Goal: Task Accomplishment & Management: Use online tool/utility

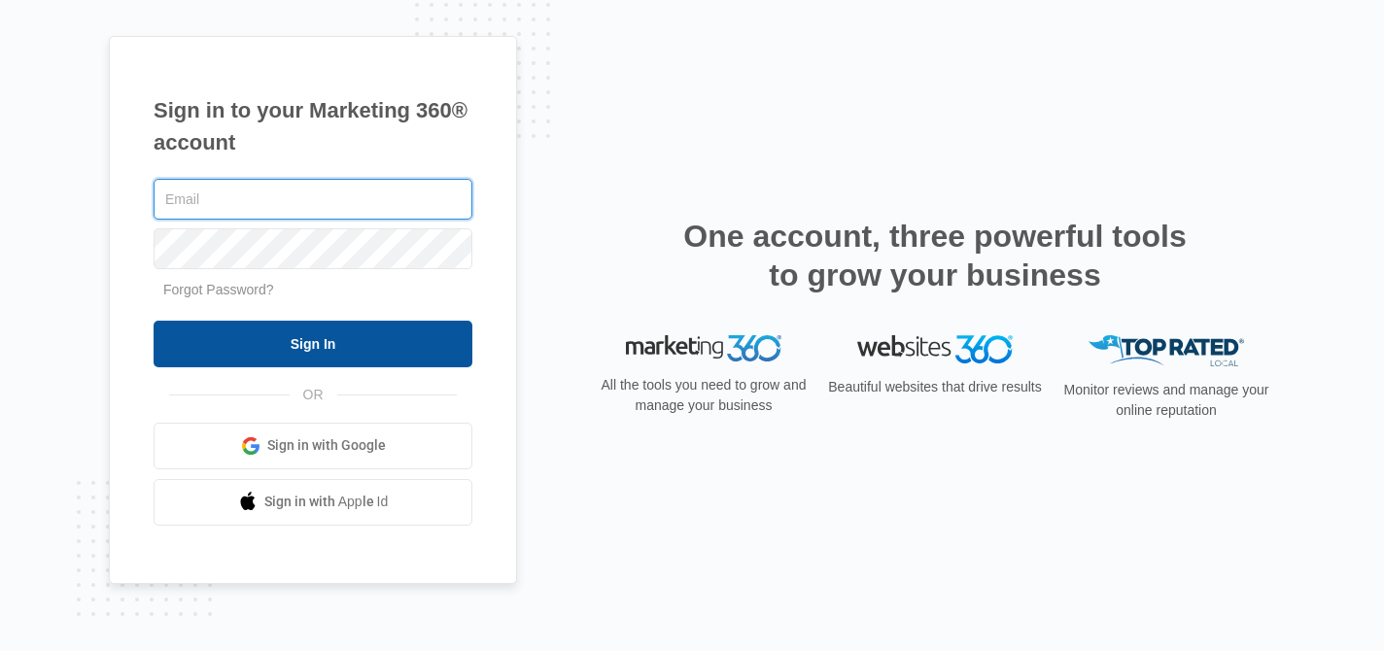
type input "[EMAIL_ADDRESS][DOMAIN_NAME]"
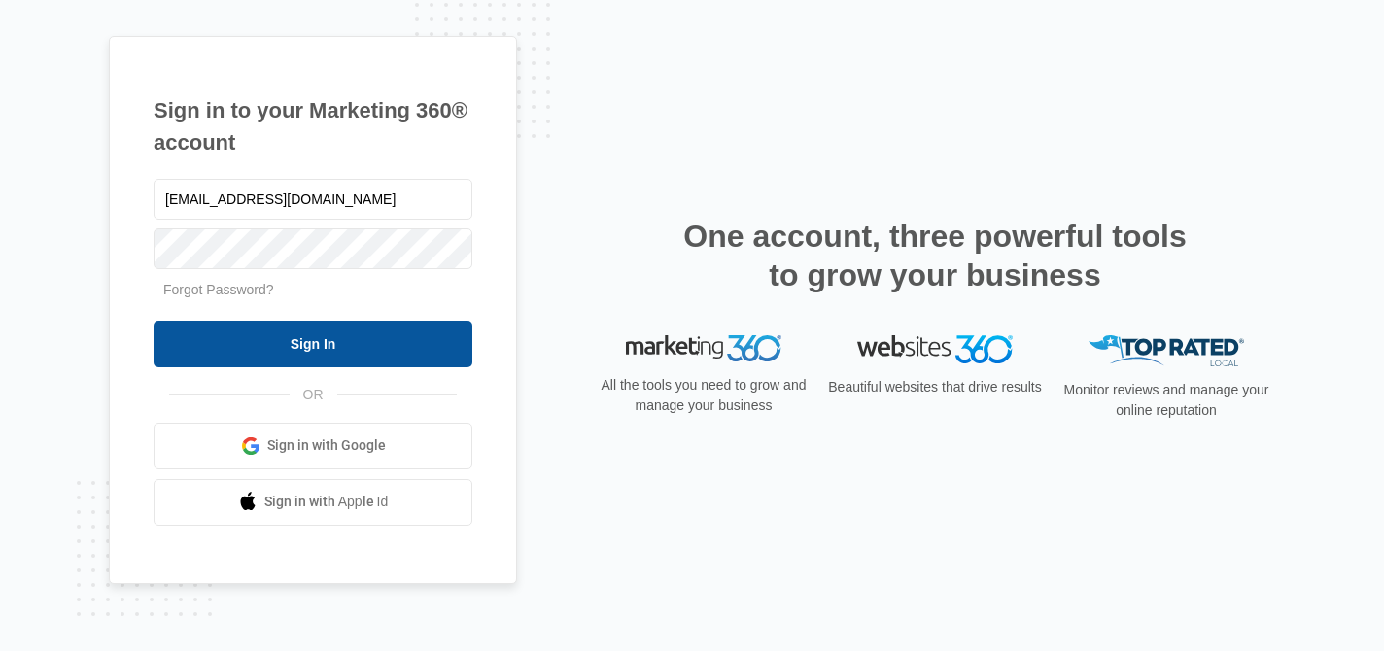
click at [340, 342] on input "Sign In" at bounding box center [313, 344] width 319 height 47
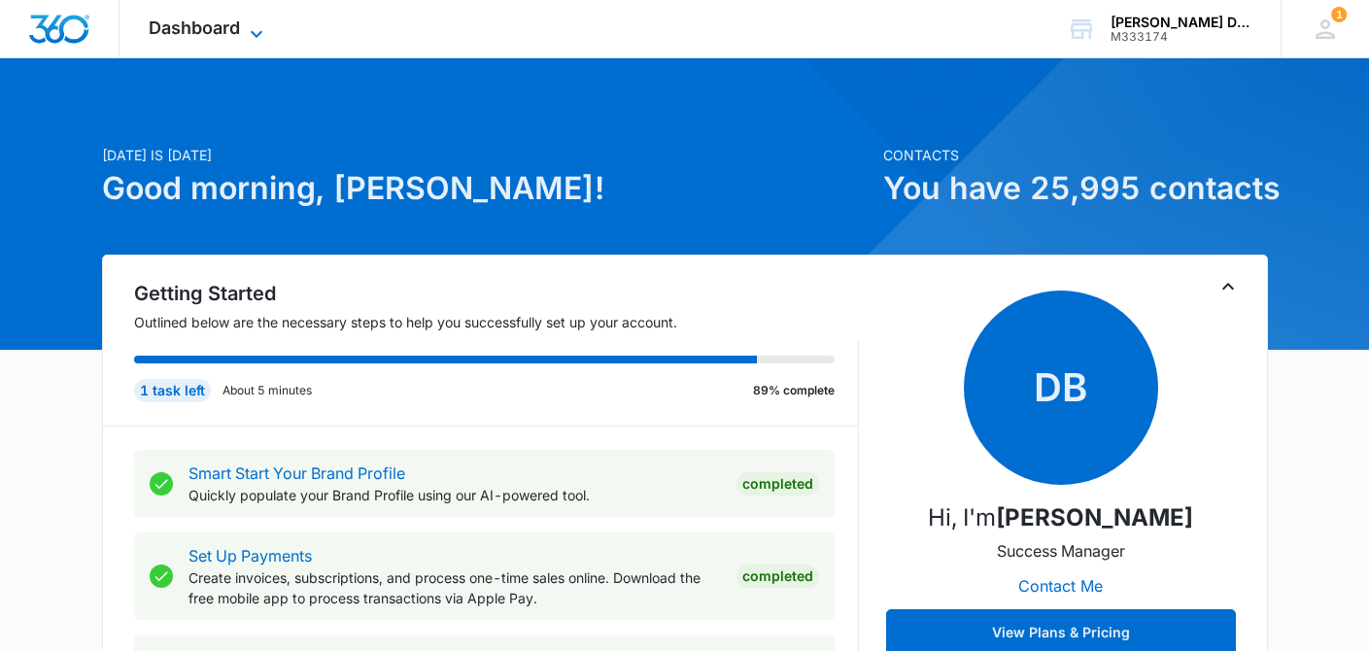
click at [188, 25] on span "Dashboard" at bounding box center [194, 27] width 91 height 20
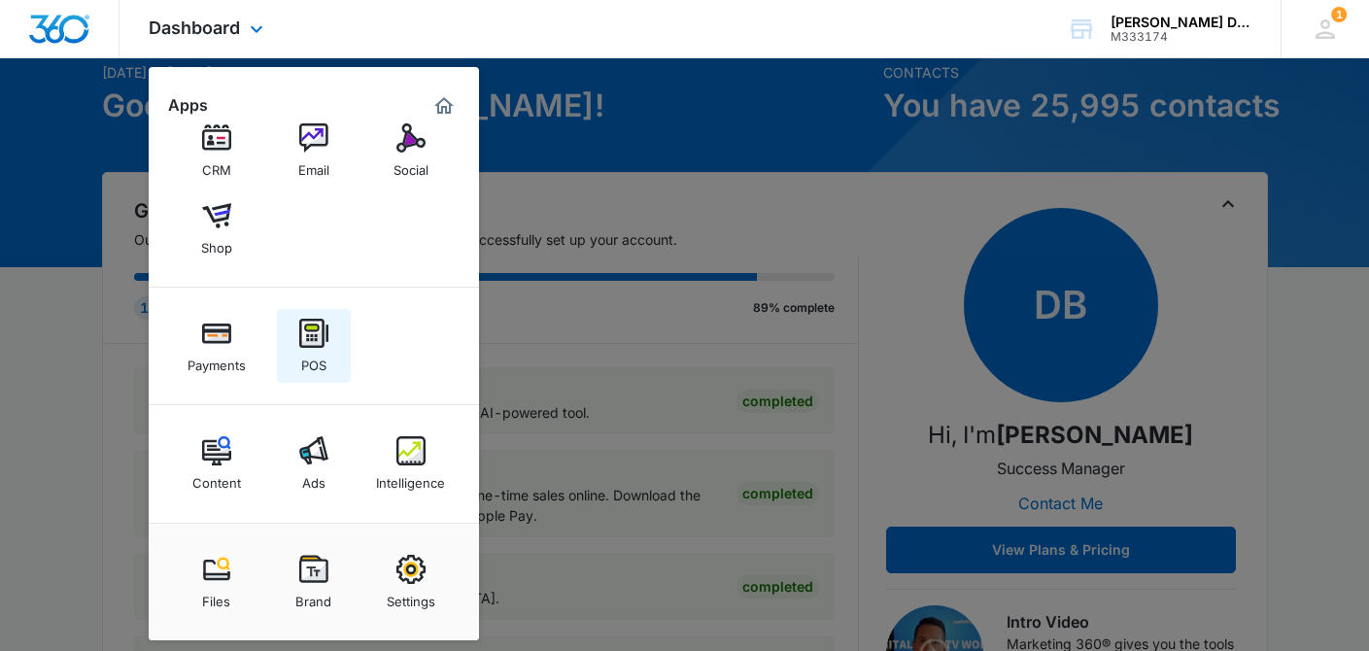
scroll to position [104, 0]
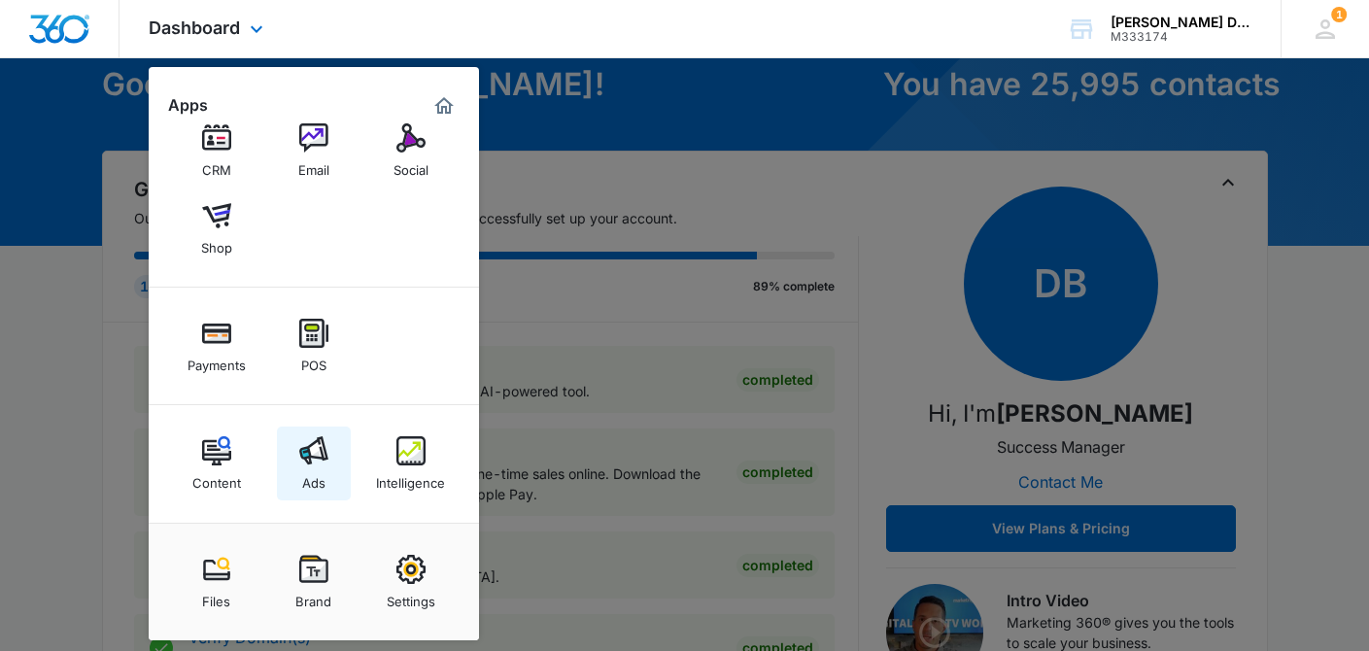
click at [331, 457] on link "Ads" at bounding box center [314, 464] width 74 height 74
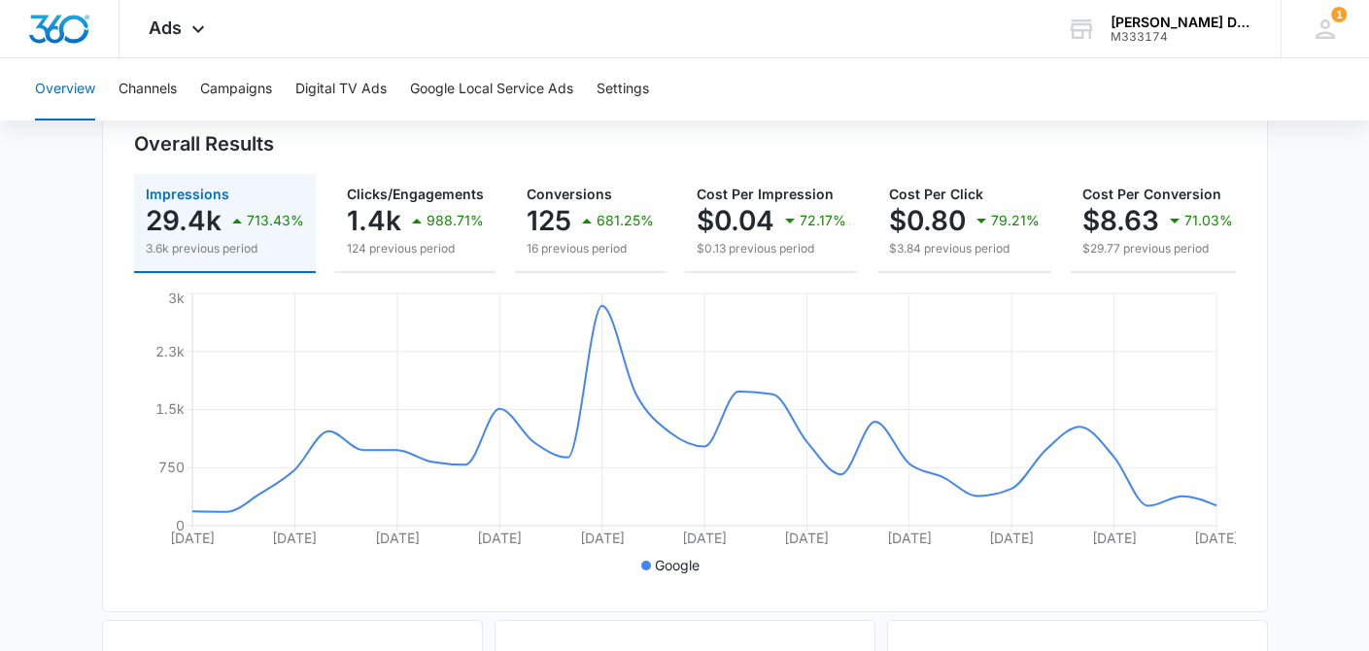
scroll to position [219, 0]
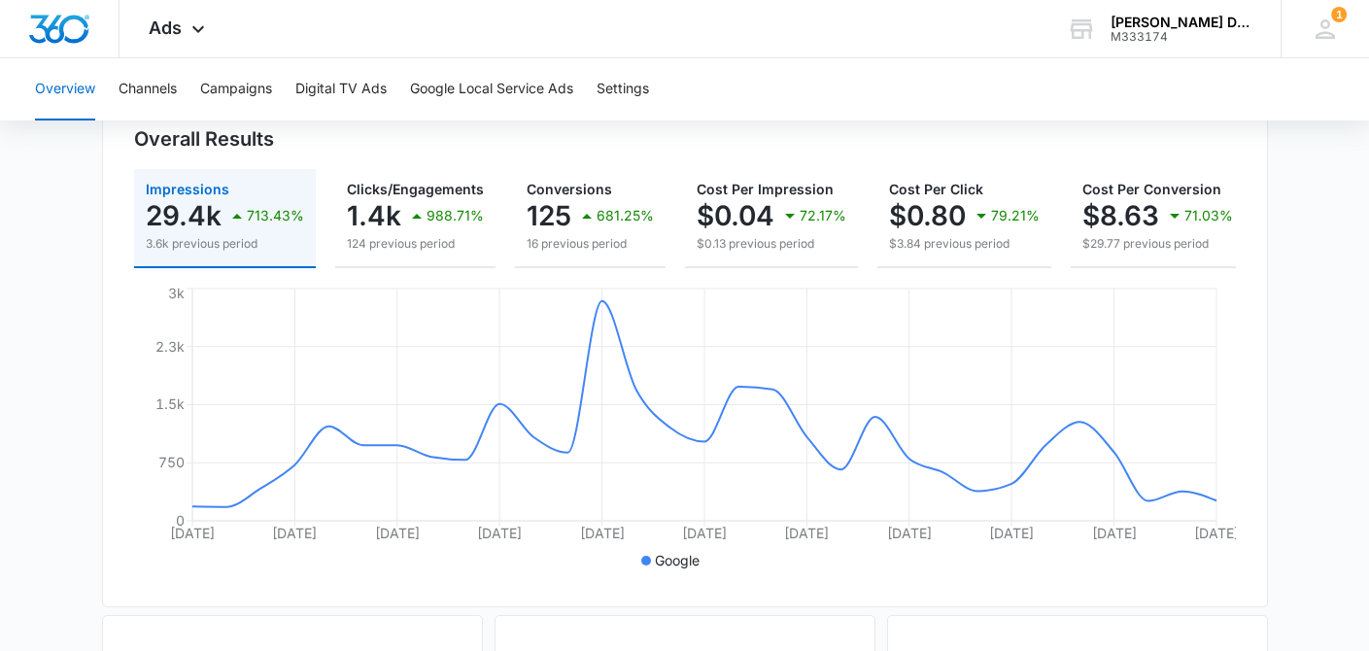
click at [1311, 444] on main "Overview Filters [DATE] [DATE] Overall Results Impressions 29.4k 713.43% 3.6k p…" at bounding box center [684, 661] width 1369 height 1395
click at [43, 331] on main "Overview Filters [DATE] [DATE] Overall Results Impressions 29.4k 713.43% 3.6k p…" at bounding box center [684, 661] width 1369 height 1395
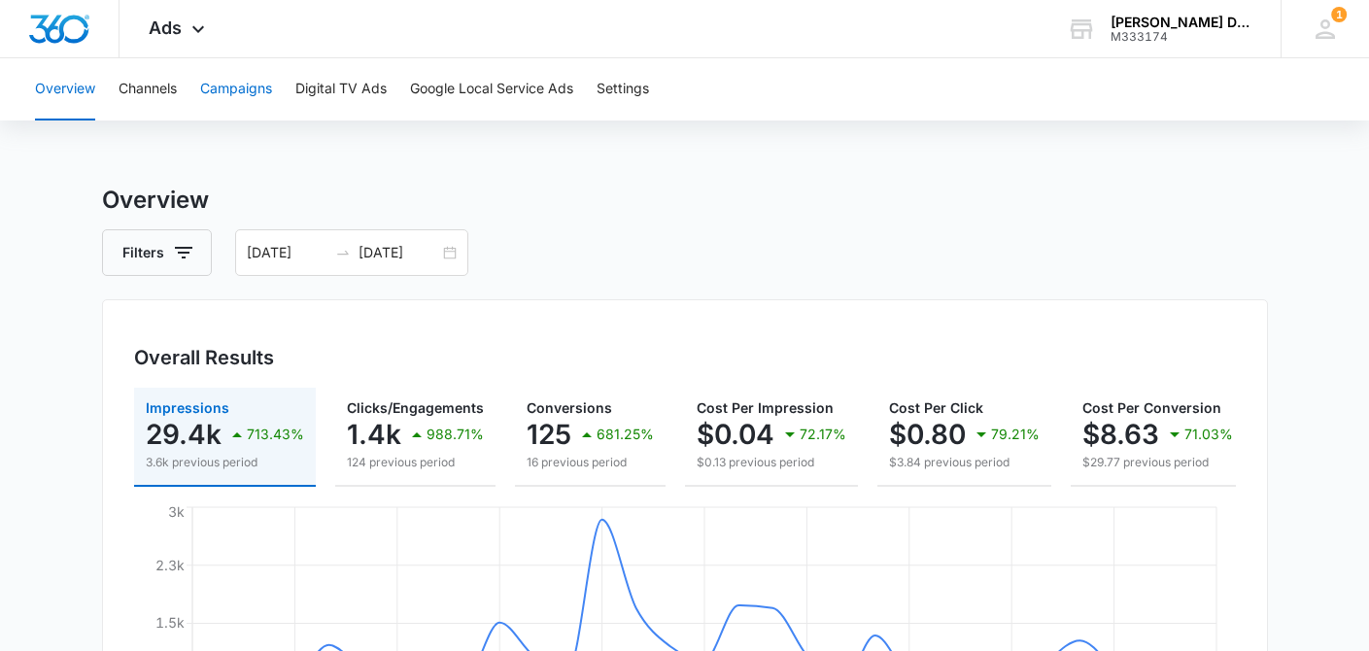
click at [244, 89] on button "Campaigns" at bounding box center [236, 89] width 72 height 62
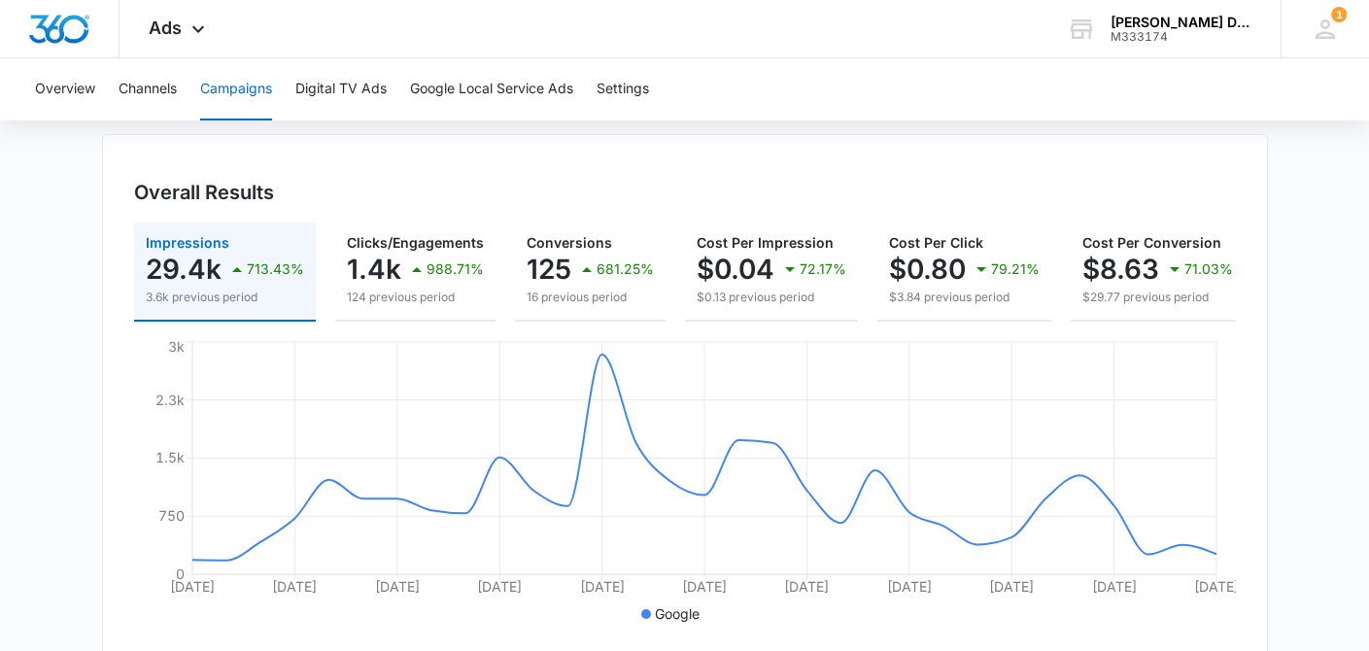
scroll to position [168, 0]
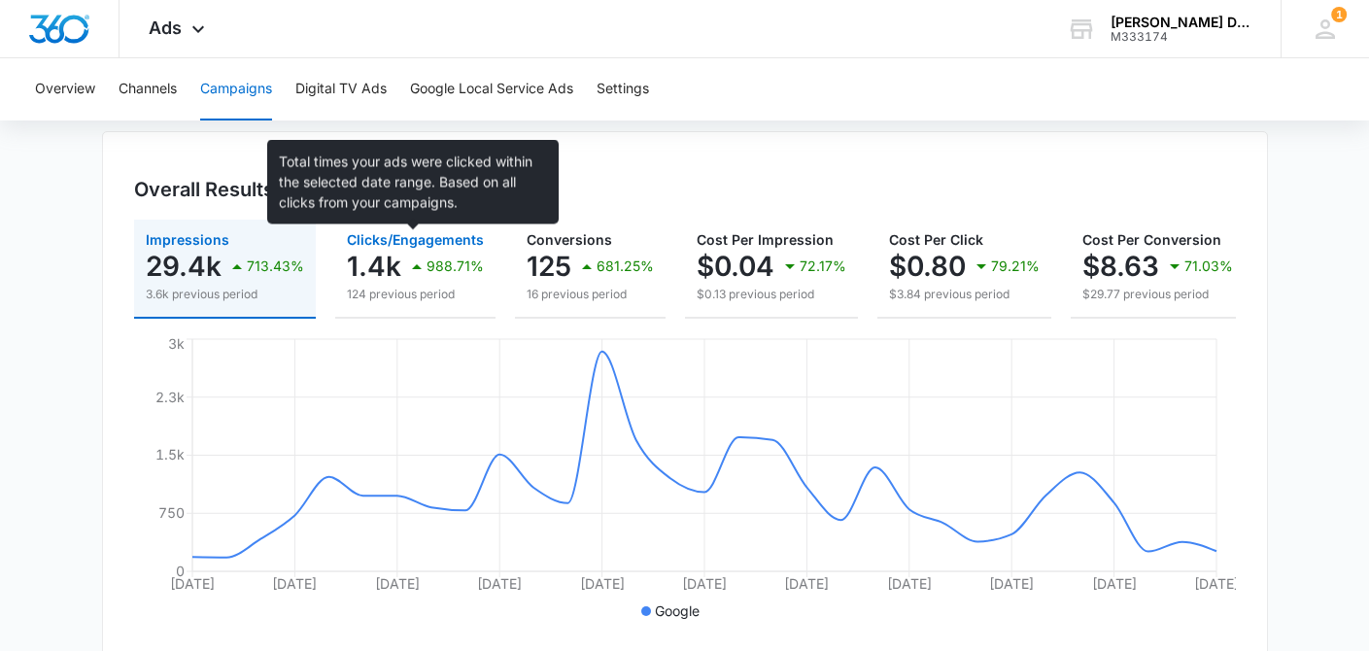
click at [445, 243] on span "Clicks/Engagements" at bounding box center [415, 239] width 137 height 17
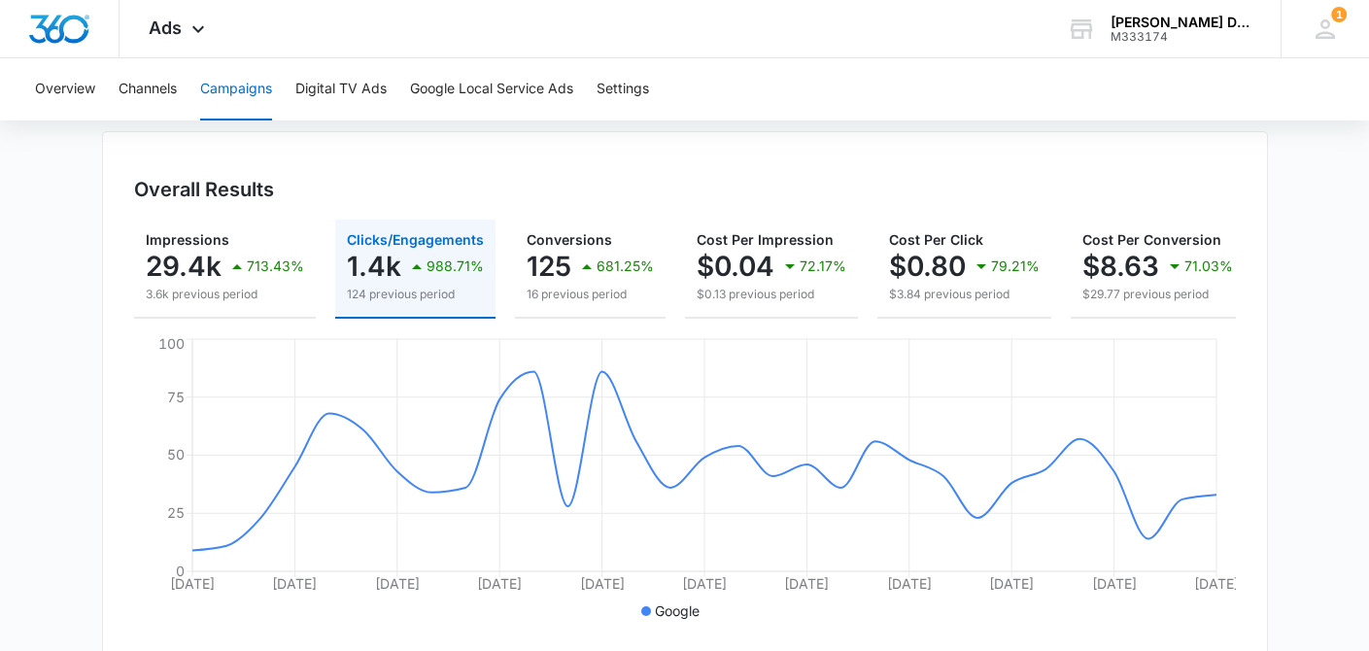
click at [750, 178] on div "Overall Results" at bounding box center [685, 189] width 1102 height 29
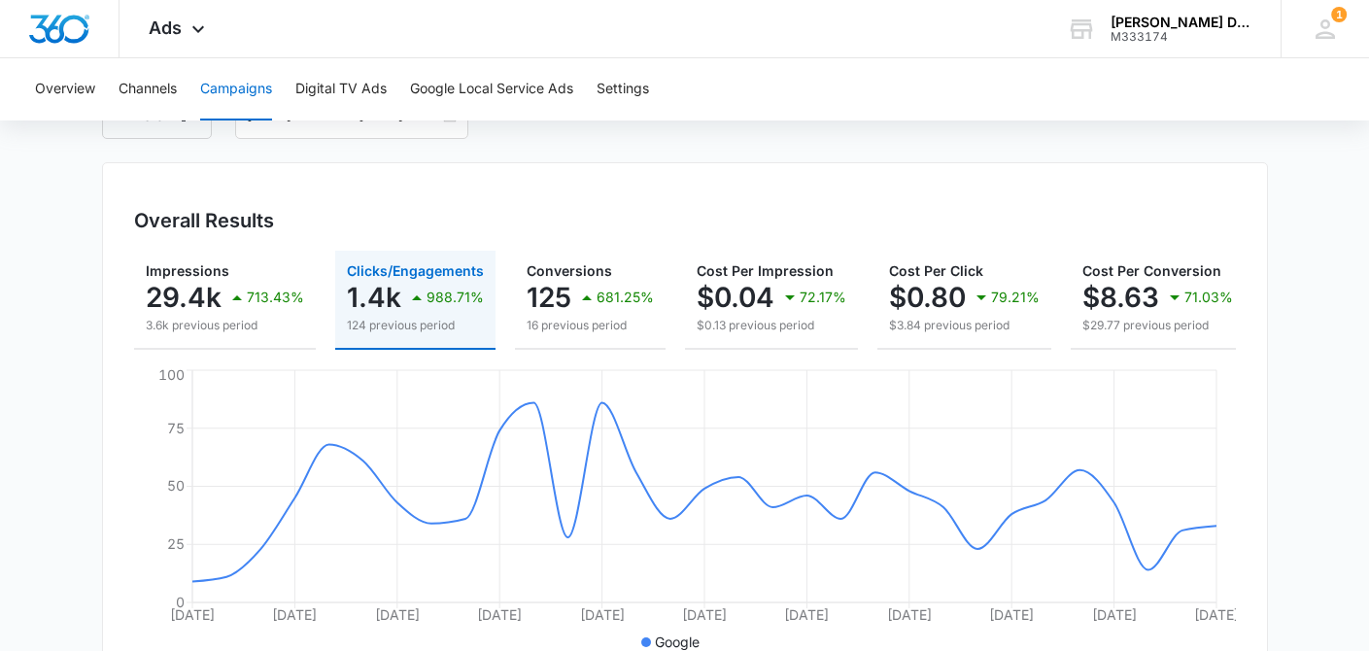
scroll to position [0, 0]
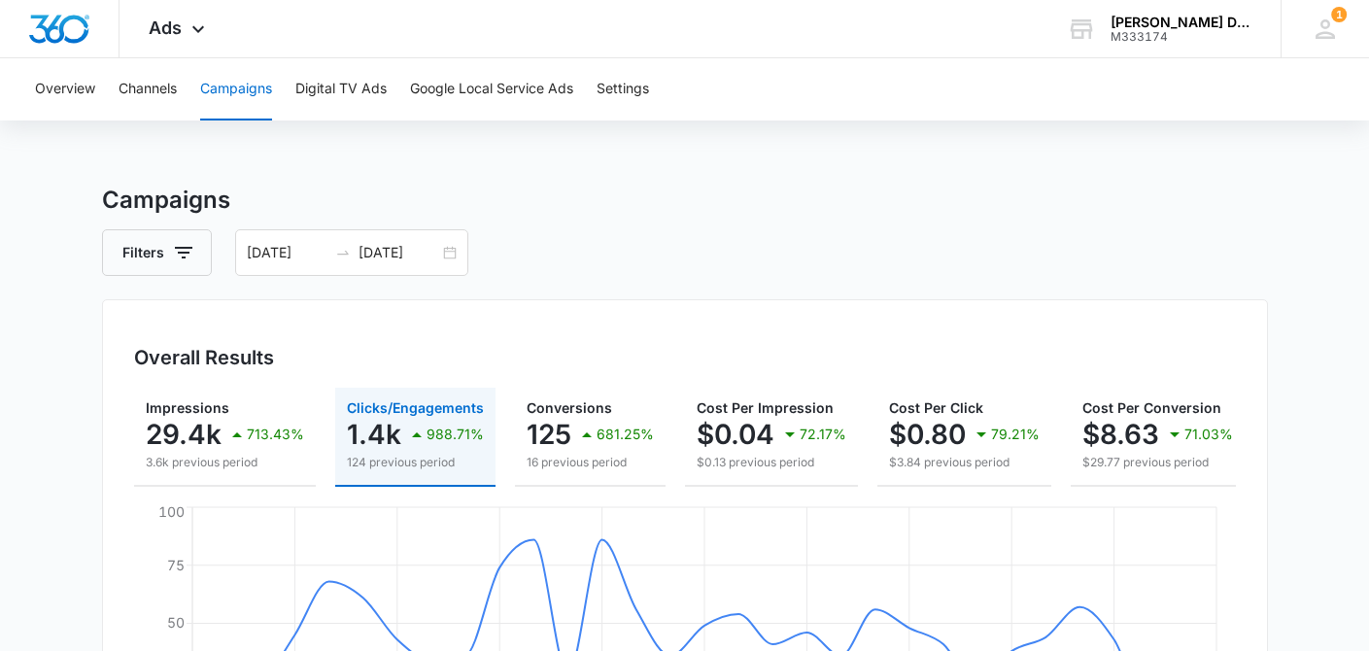
click at [1231, 237] on div "Filters [DATE] [DATE]" at bounding box center [685, 252] width 1166 height 47
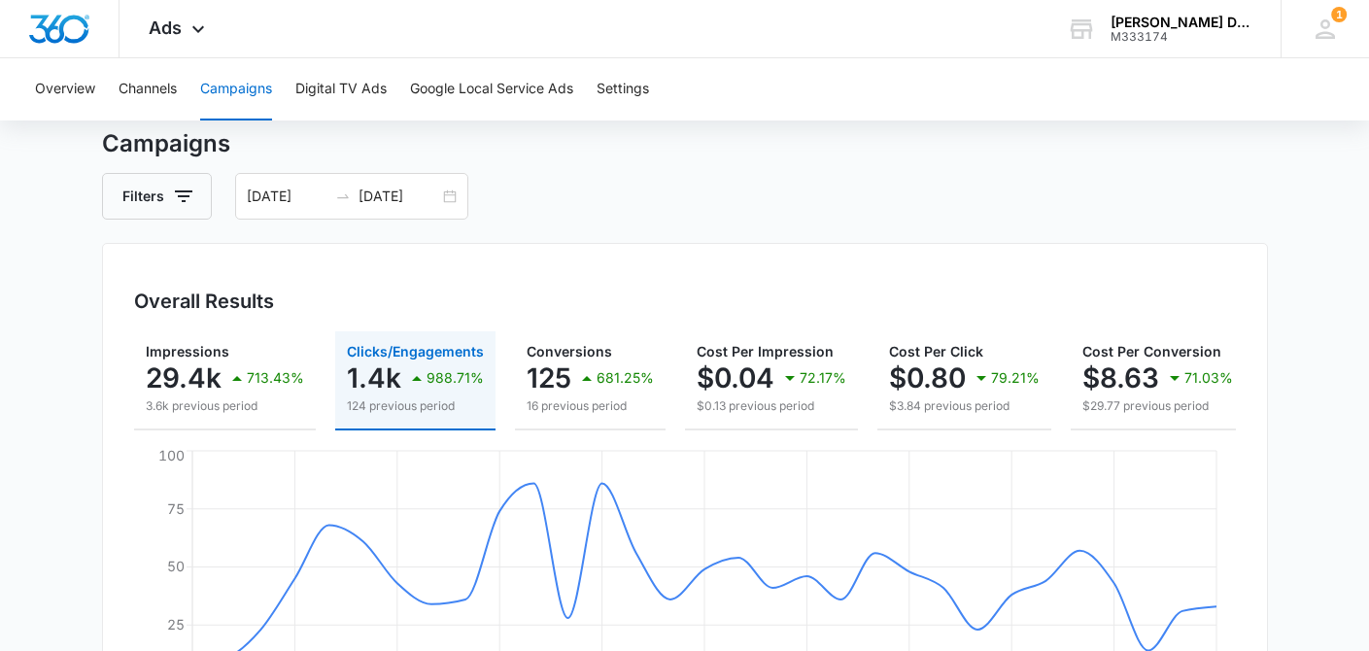
scroll to position [0, 0]
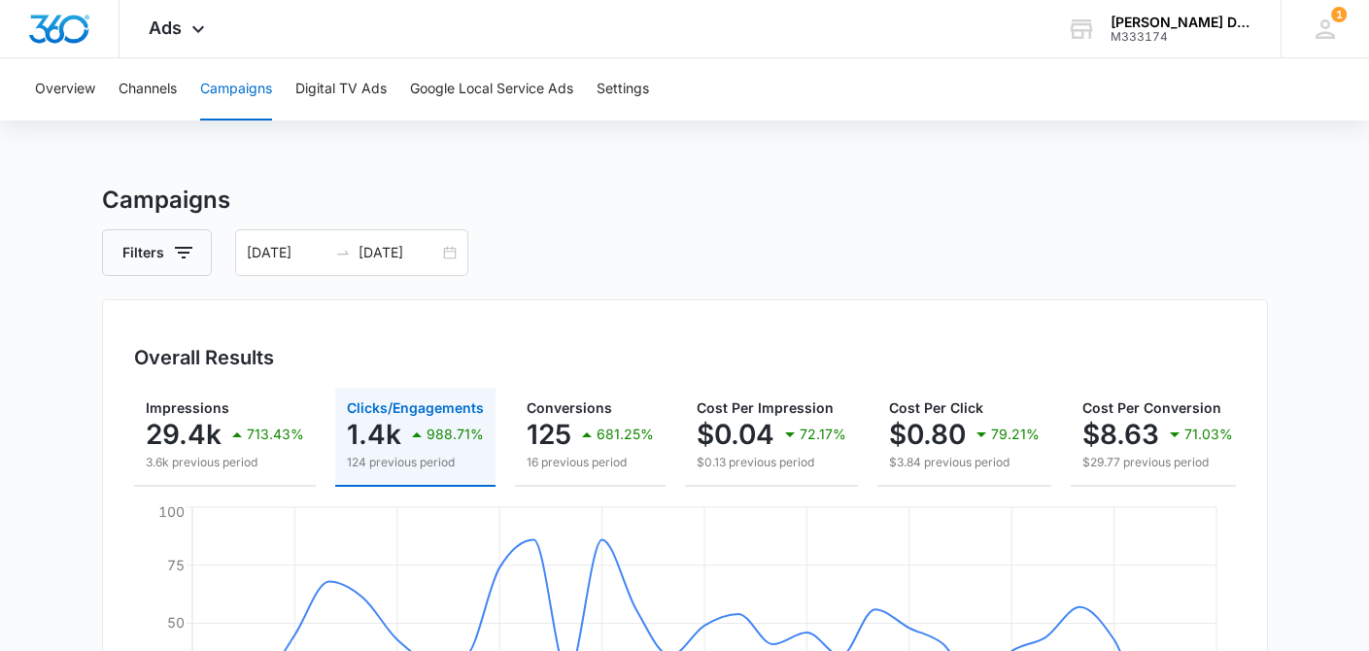
click at [256, 93] on button "Campaigns" at bounding box center [236, 89] width 72 height 62
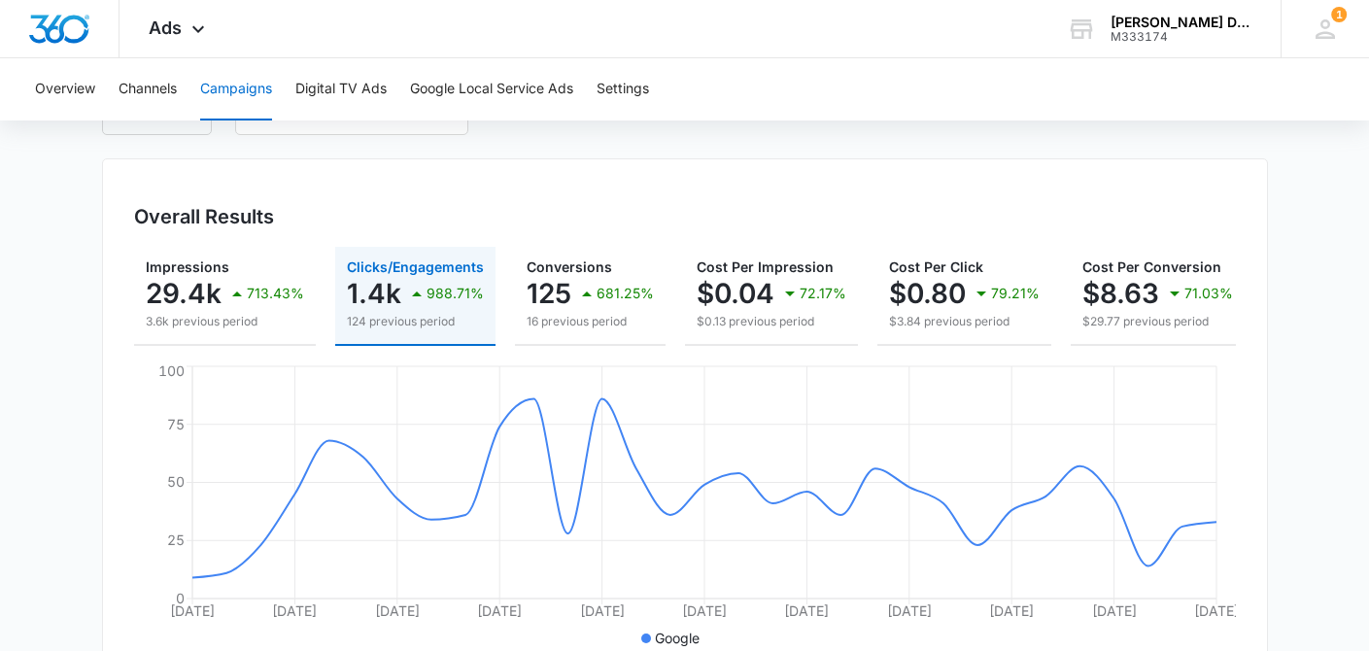
scroll to position [148, 0]
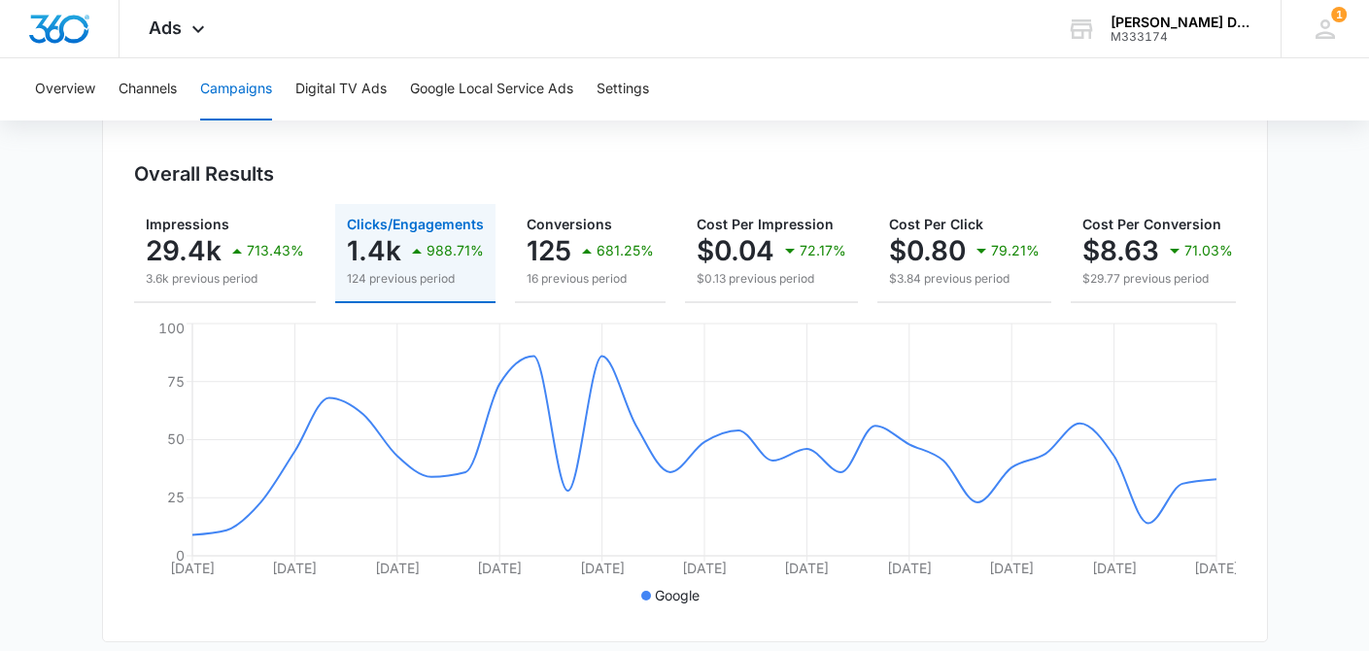
scroll to position [0, 0]
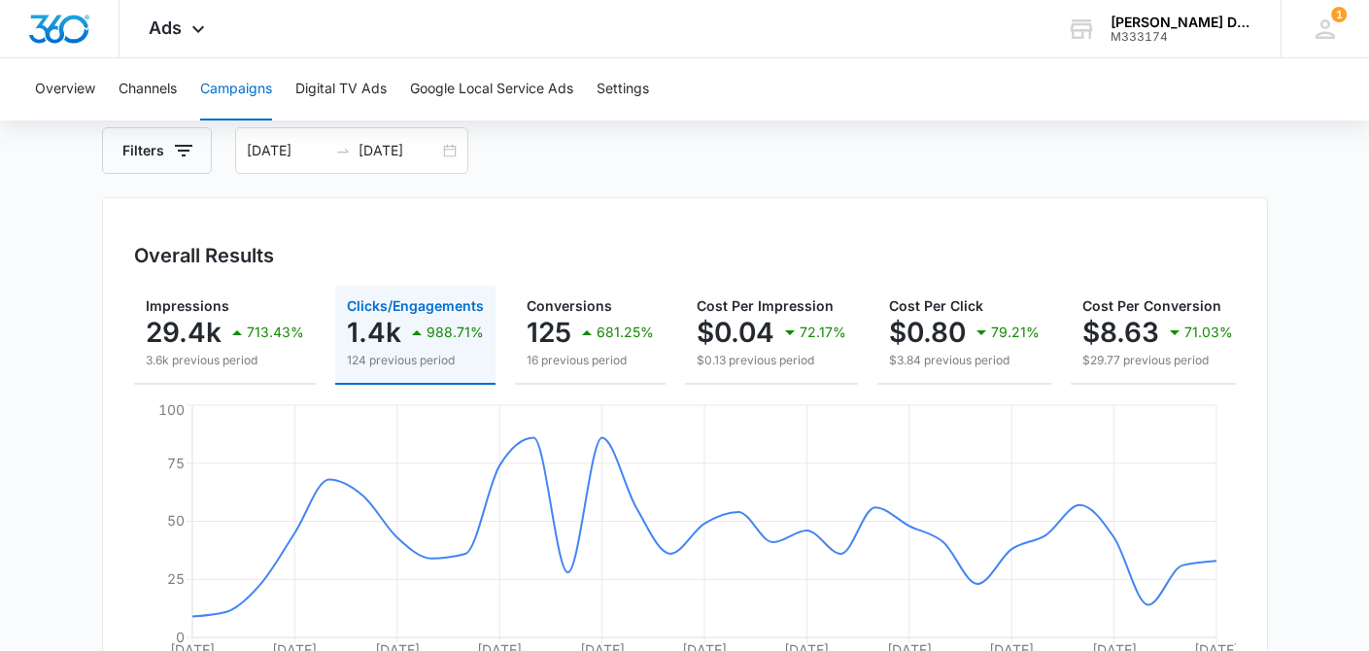
scroll to position [92, 0]
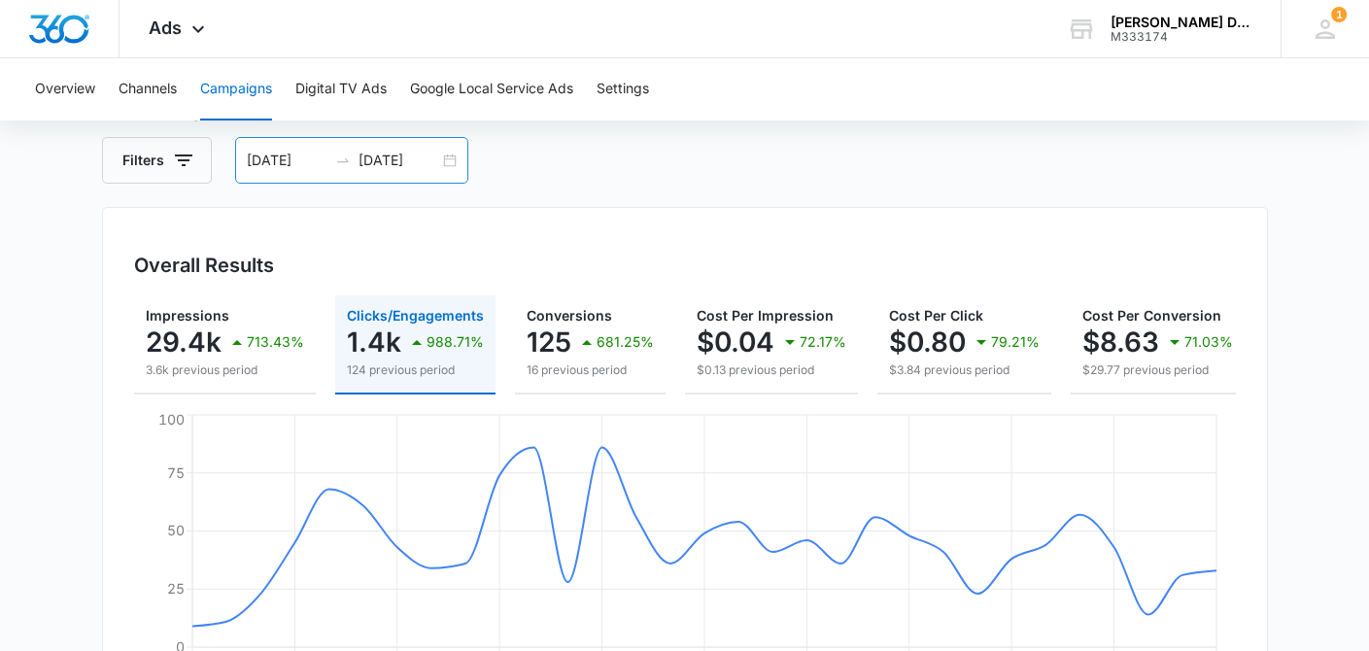
click at [398, 165] on input "[DATE]" at bounding box center [399, 160] width 81 height 21
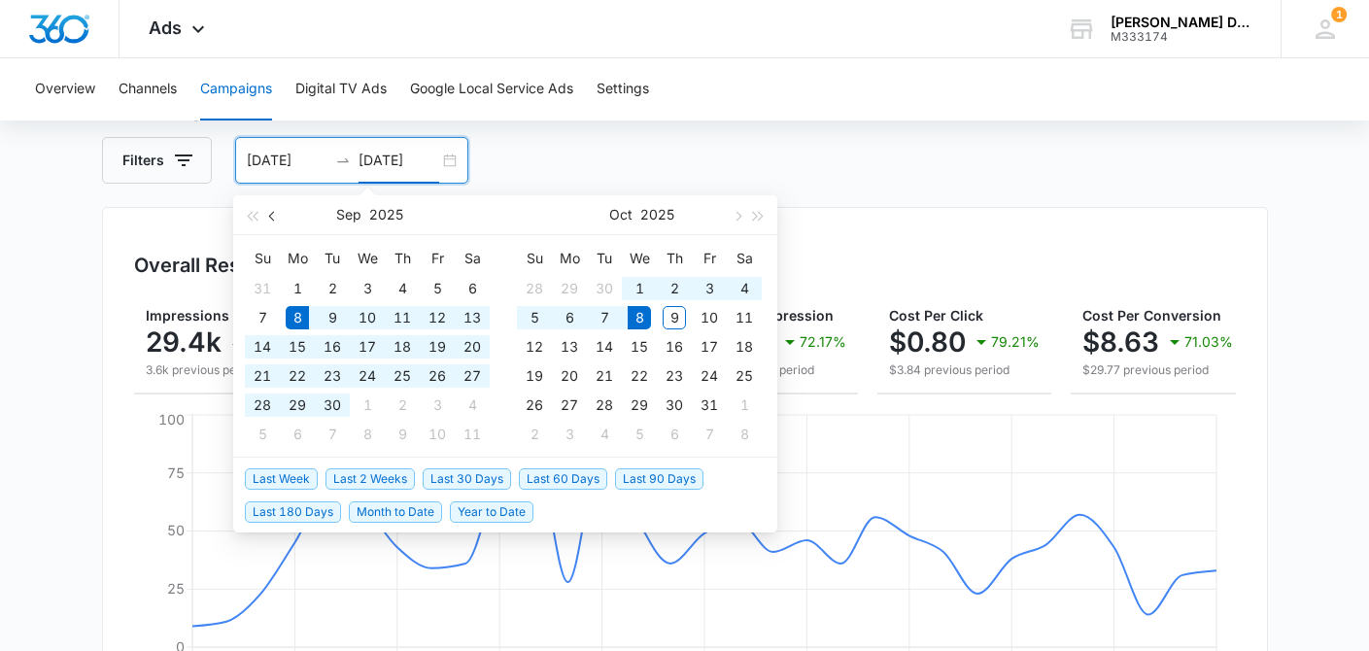
click at [273, 216] on span "button" at bounding box center [274, 216] width 10 height 10
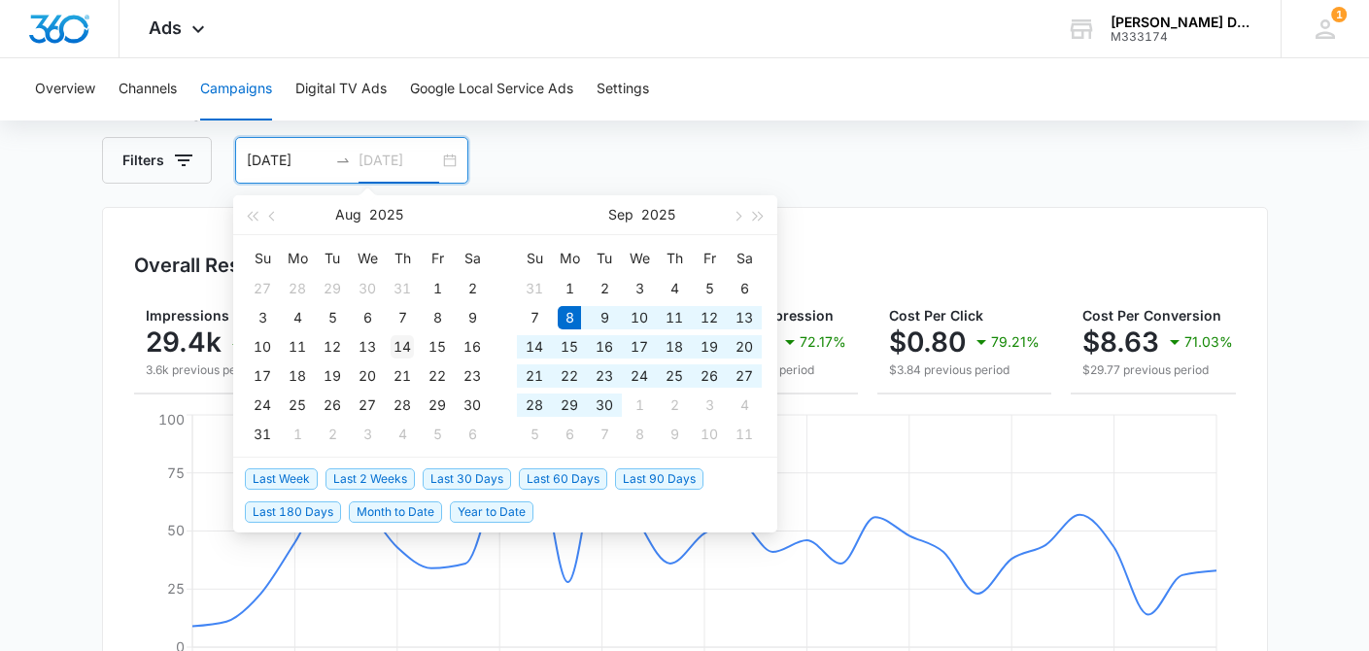
type input "[DATE]"
click at [399, 346] on div "14" at bounding box center [402, 346] width 23 height 23
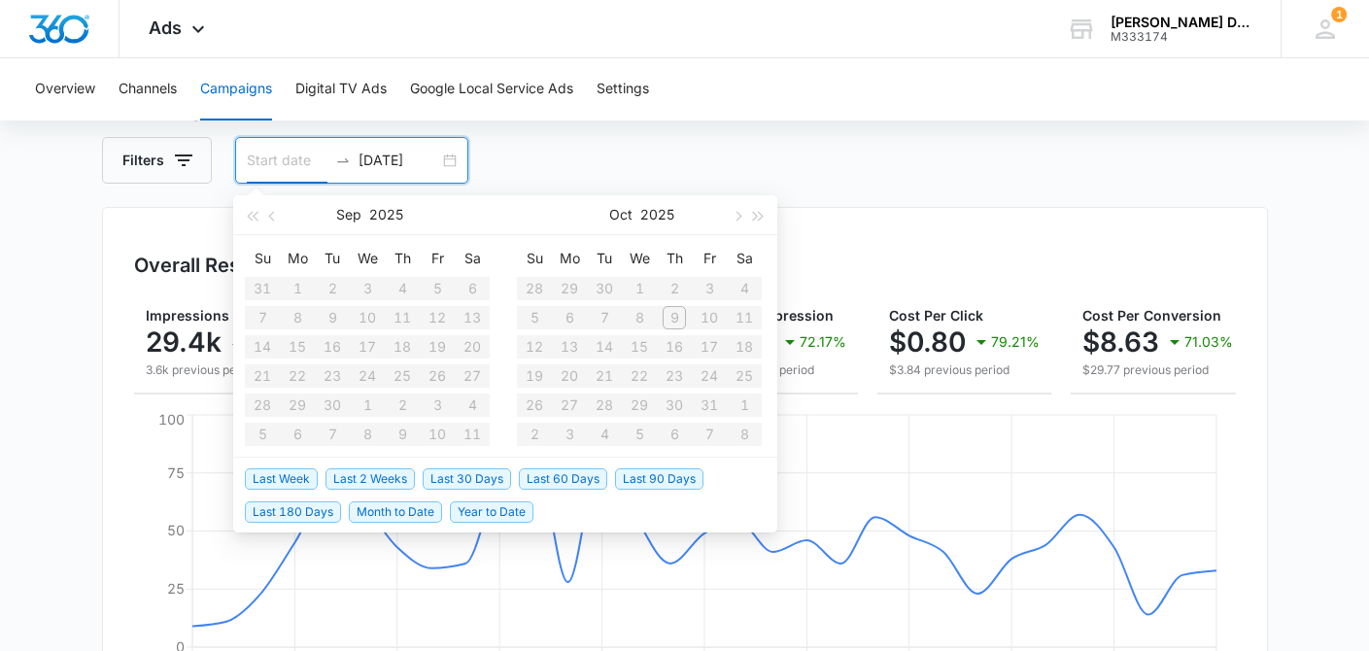
click at [674, 316] on table "Su Mo Tu We Th Fr Sa 28 29 30 1 2 3 4 5 6 7 8 9 10 11 12 13 14 15 16 17 18 19 2…" at bounding box center [639, 346] width 245 height 206
click at [262, 164] on input at bounding box center [287, 160] width 81 height 21
click at [266, 216] on button "button" at bounding box center [272, 214] width 21 height 39
type input "[DATE]"
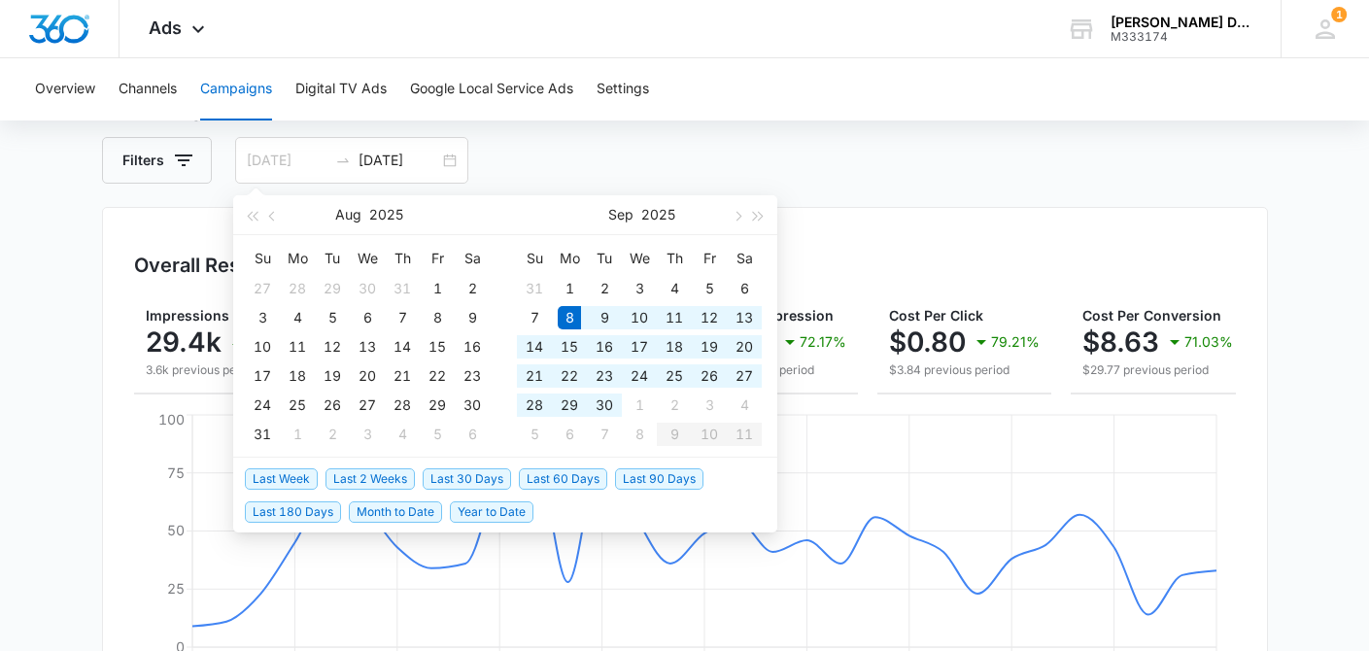
type input "[DATE]"
click at [582, 161] on div "Filters [DATE] [DATE]" at bounding box center [685, 160] width 1166 height 47
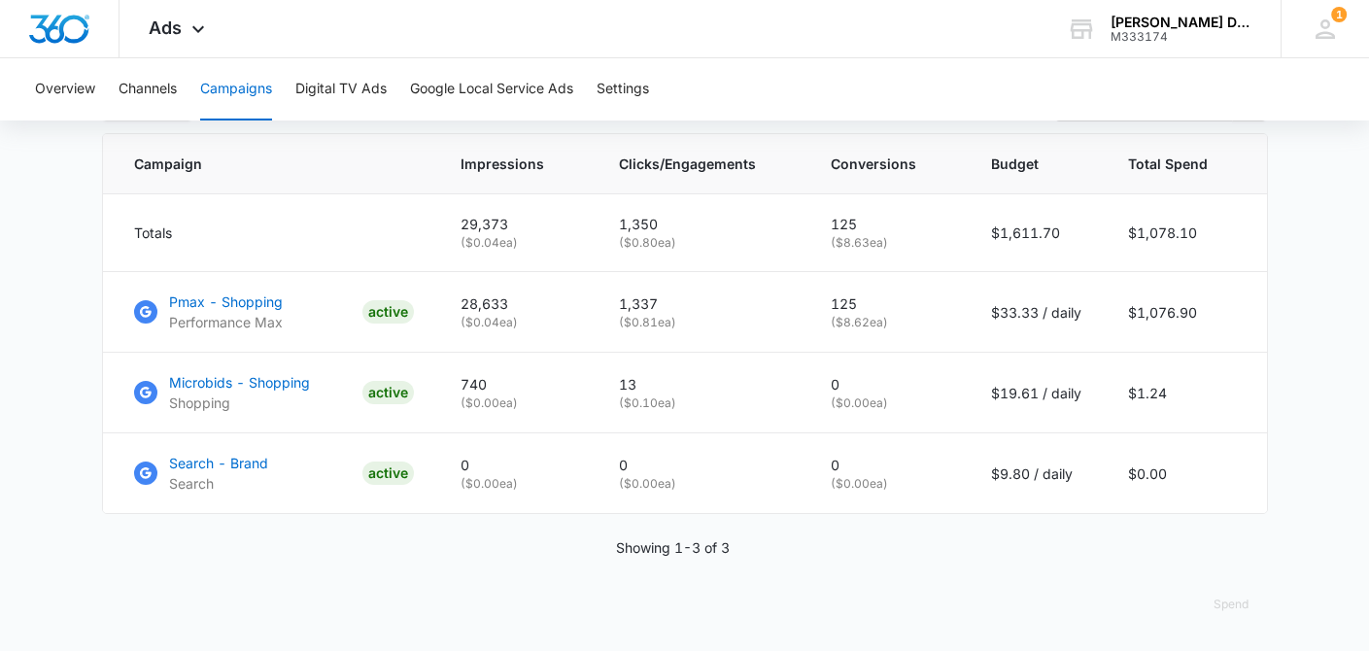
scroll to position [830, 0]
click at [1288, 487] on main "Campaigns Filters [DATE] [DATE] Overall Results Impressions 29.4k 713.43% 3.6k …" at bounding box center [684, 9] width 1369 height 1284
click at [955, 576] on div "Campaigns Filters [DATE] [DATE] Overall Results Impressions 29.4k 713.43% 3.6k …" at bounding box center [685, 9] width 1166 height 1284
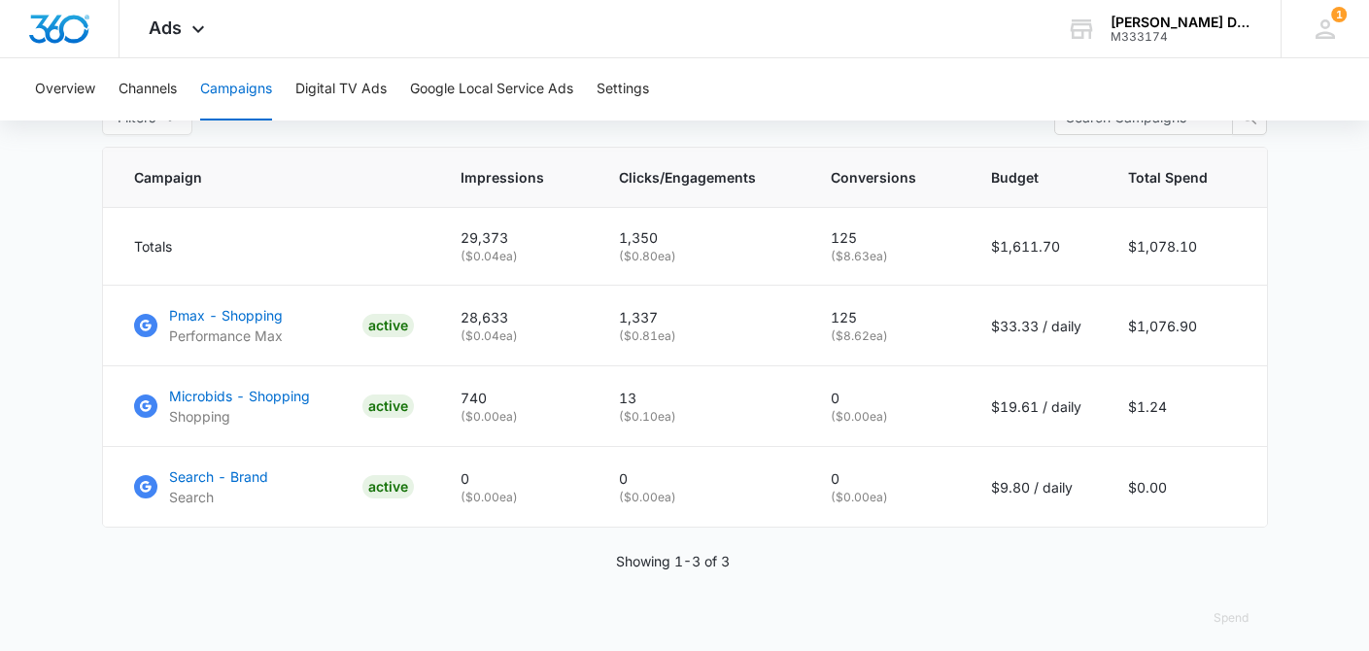
scroll to position [803, 0]
click at [1346, 436] on main "Campaigns Filters [DATE] [DATE] Overall Results Impressions 29.4k 713.43% 3.6k …" at bounding box center [684, 22] width 1369 height 1284
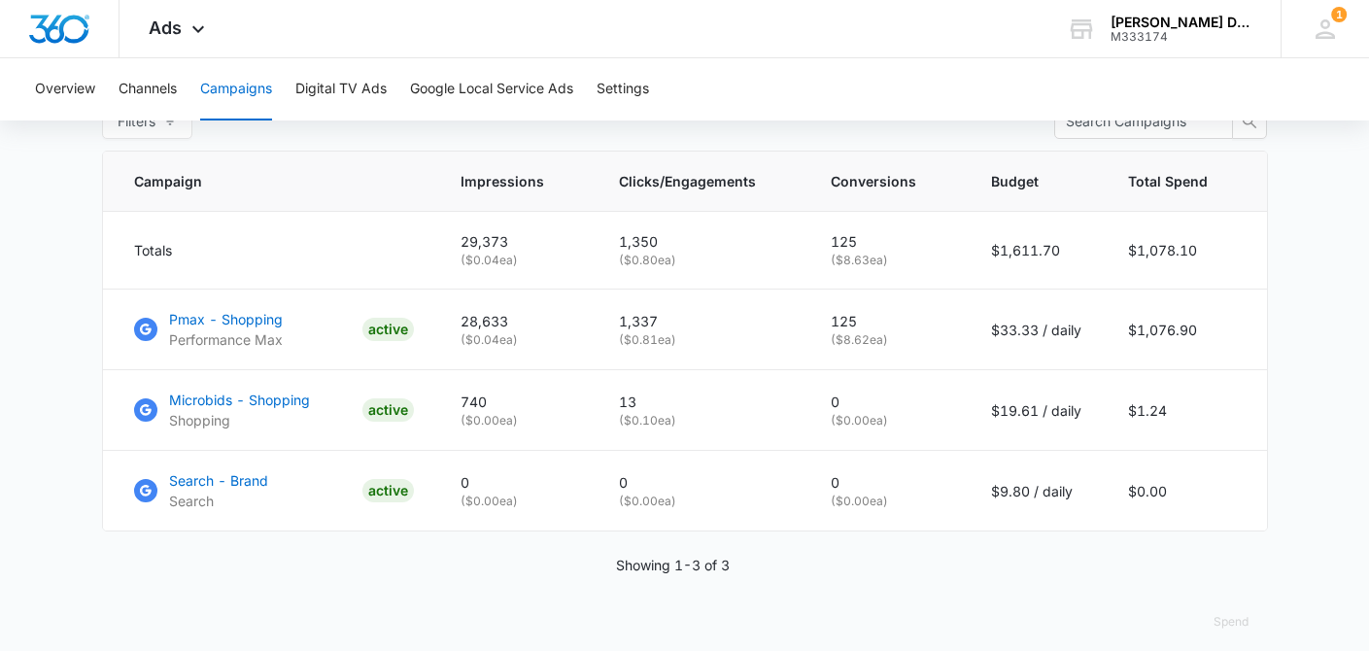
scroll to position [780, 0]
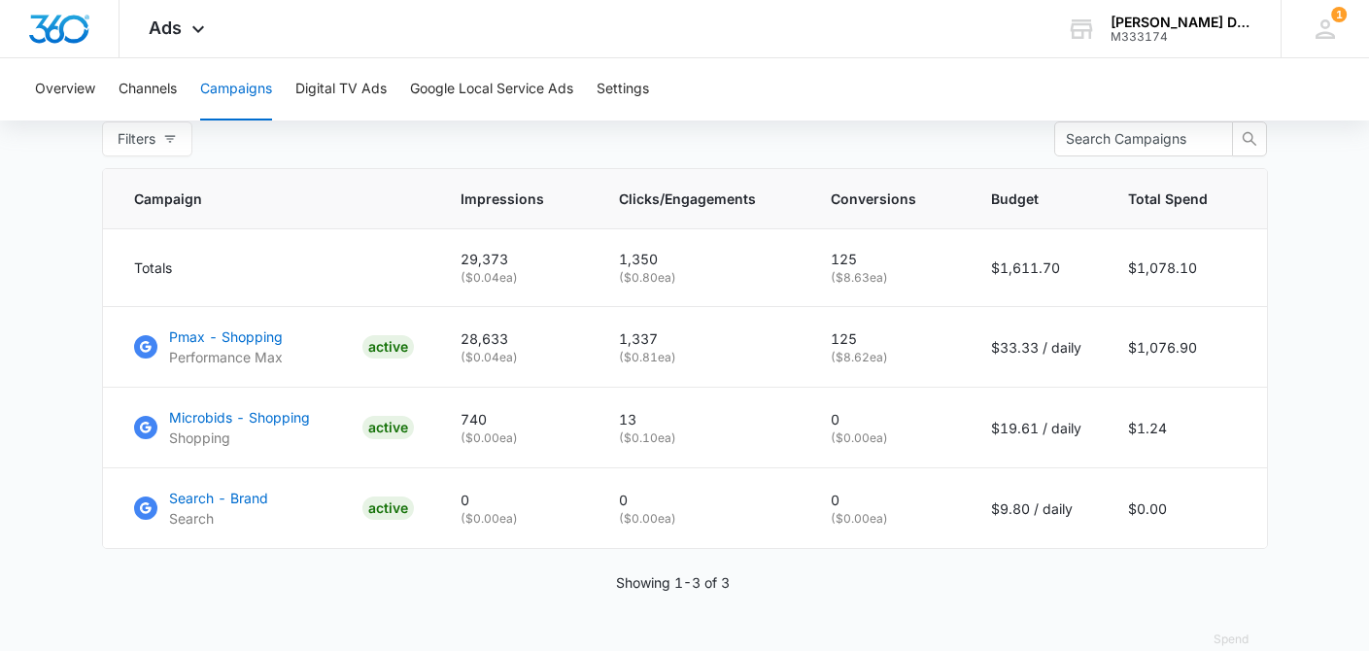
click at [1301, 423] on main "Campaigns Filters [DATE] [DATE] Overall Results Impressions 29.4k 713.43% 3.6k …" at bounding box center [684, 44] width 1369 height 1284
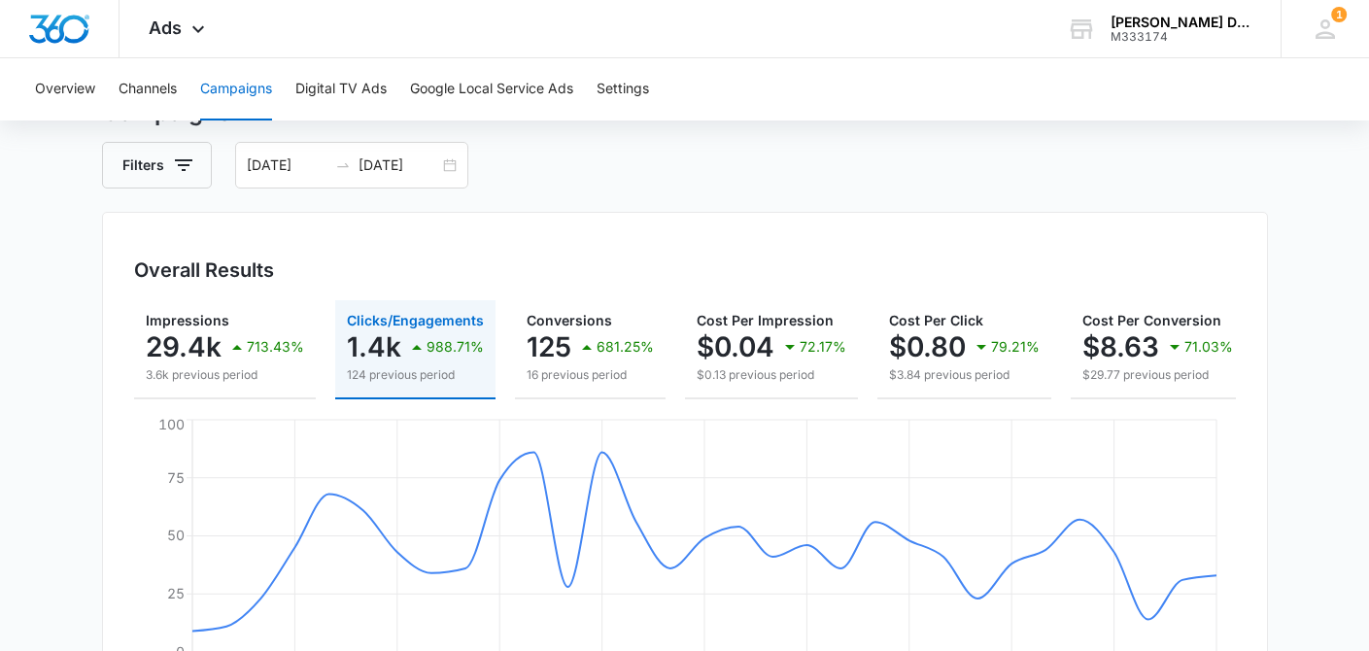
scroll to position [0, 0]
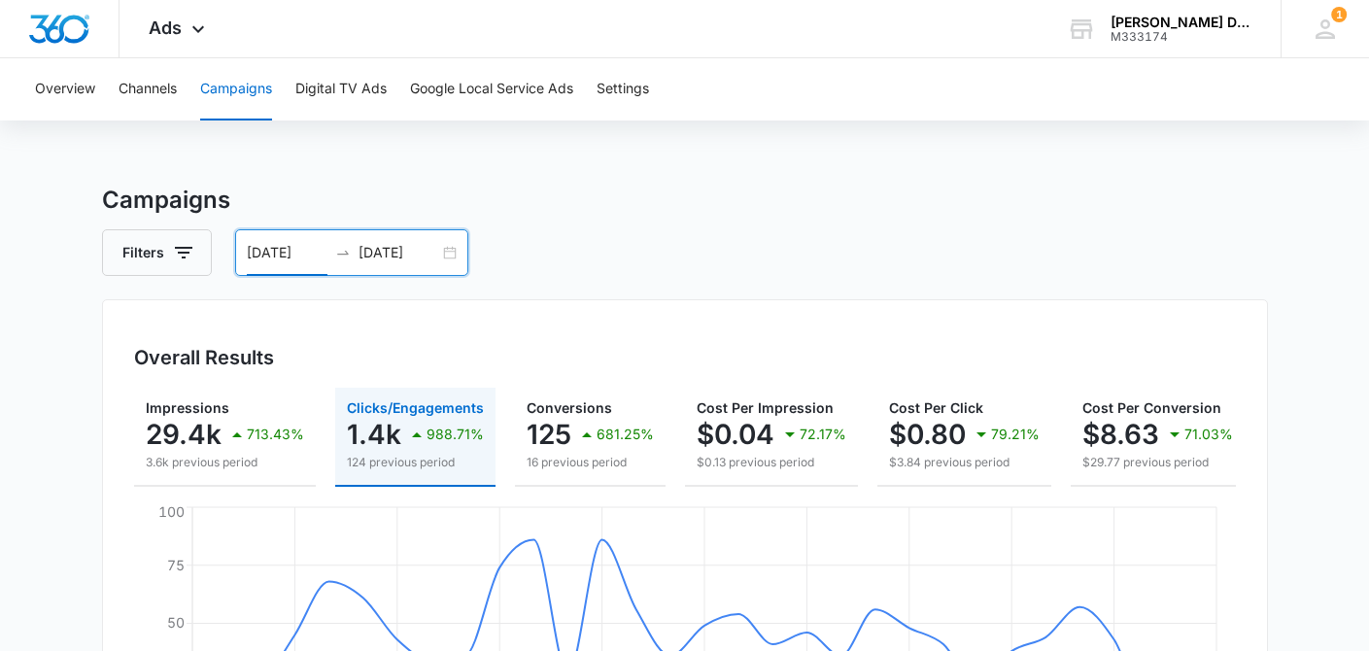
click at [291, 256] on input "[DATE]" at bounding box center [287, 252] width 81 height 21
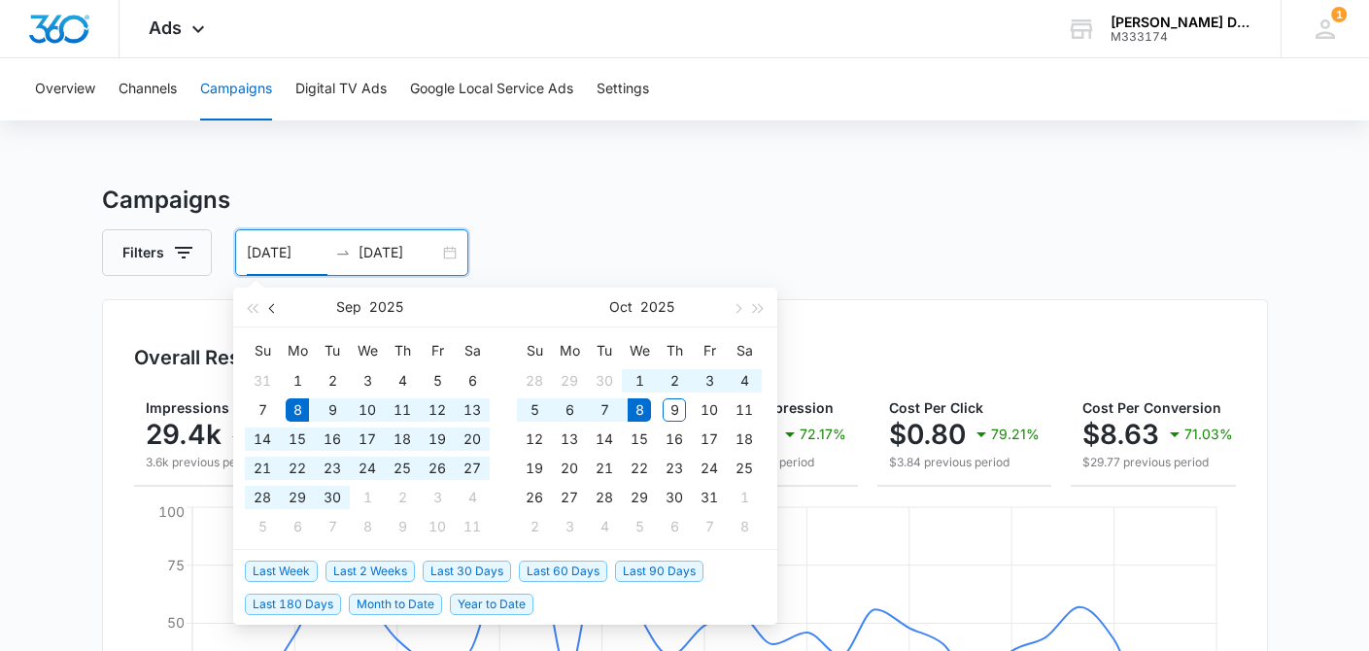
click at [274, 312] on button "button" at bounding box center [272, 307] width 21 height 39
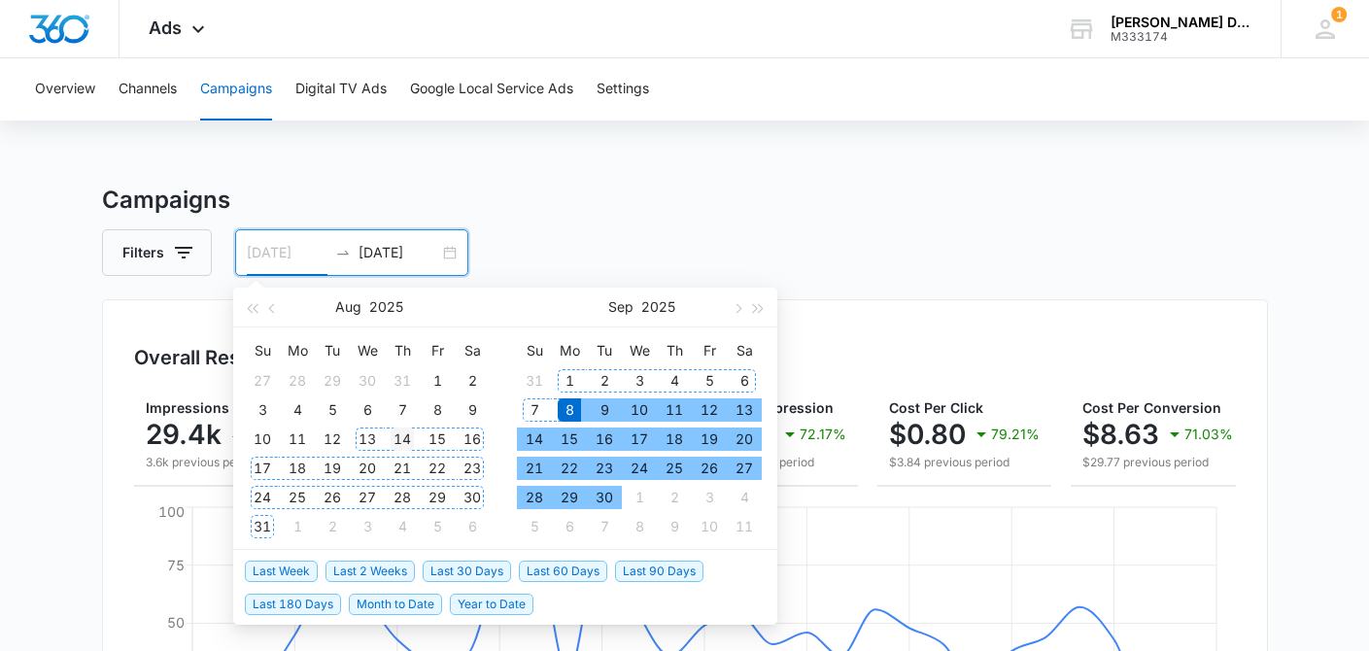
type input "[DATE]"
click at [397, 441] on div "14" at bounding box center [402, 439] width 23 height 23
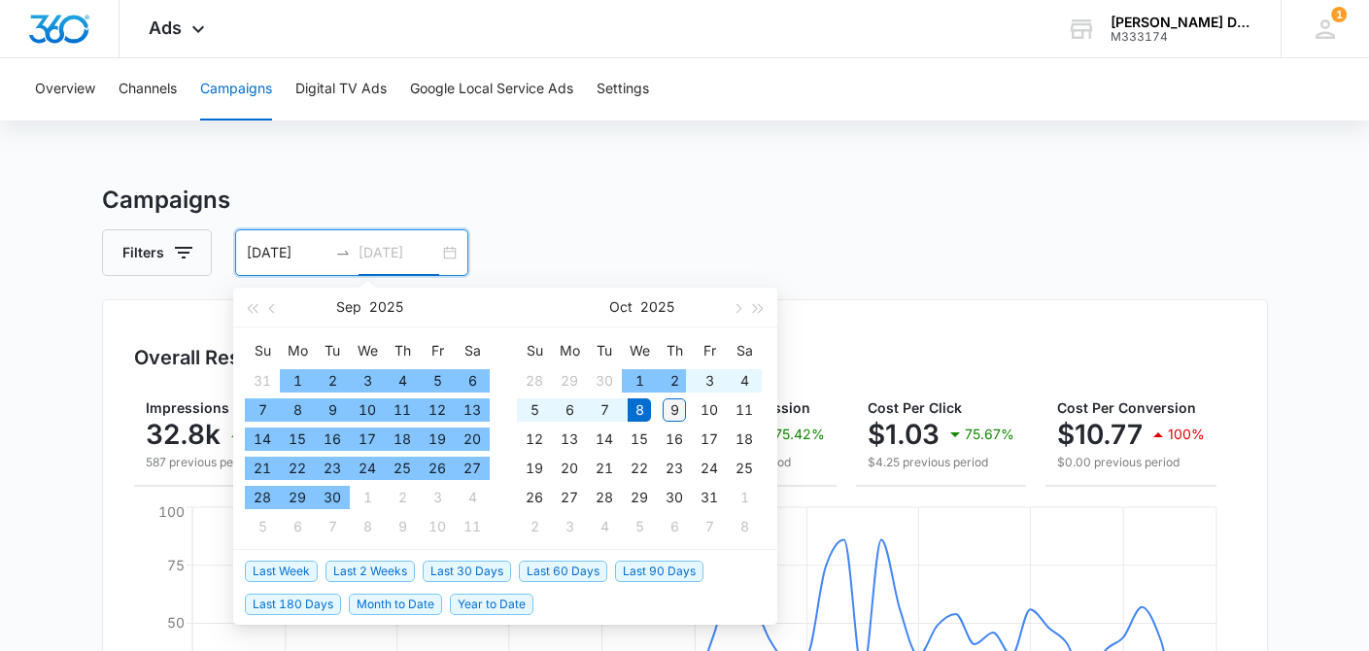
type input "[DATE]"
click at [673, 404] on div "9" at bounding box center [674, 409] width 23 height 23
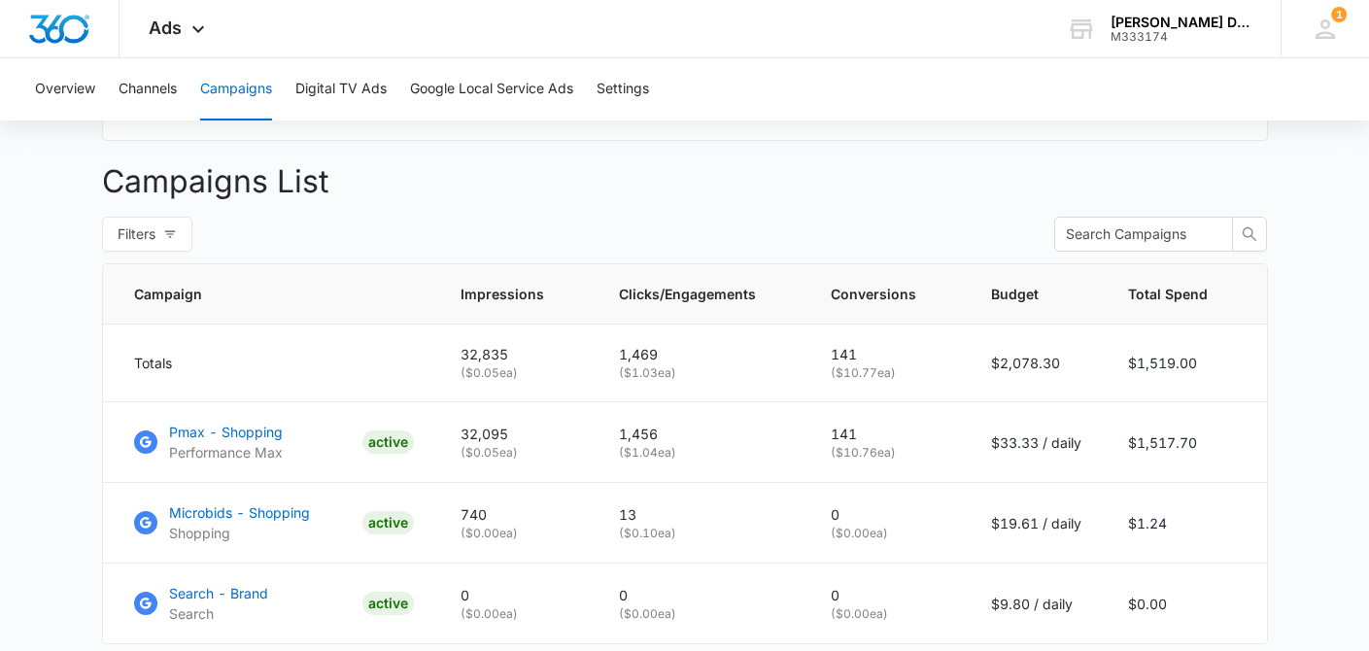
scroll to position [684, 0]
click at [1292, 377] on main "Campaigns Filters [DATE] [DATE] Overall Results Impressions 32.8k 5493.7% 587 p…" at bounding box center [684, 141] width 1369 height 1284
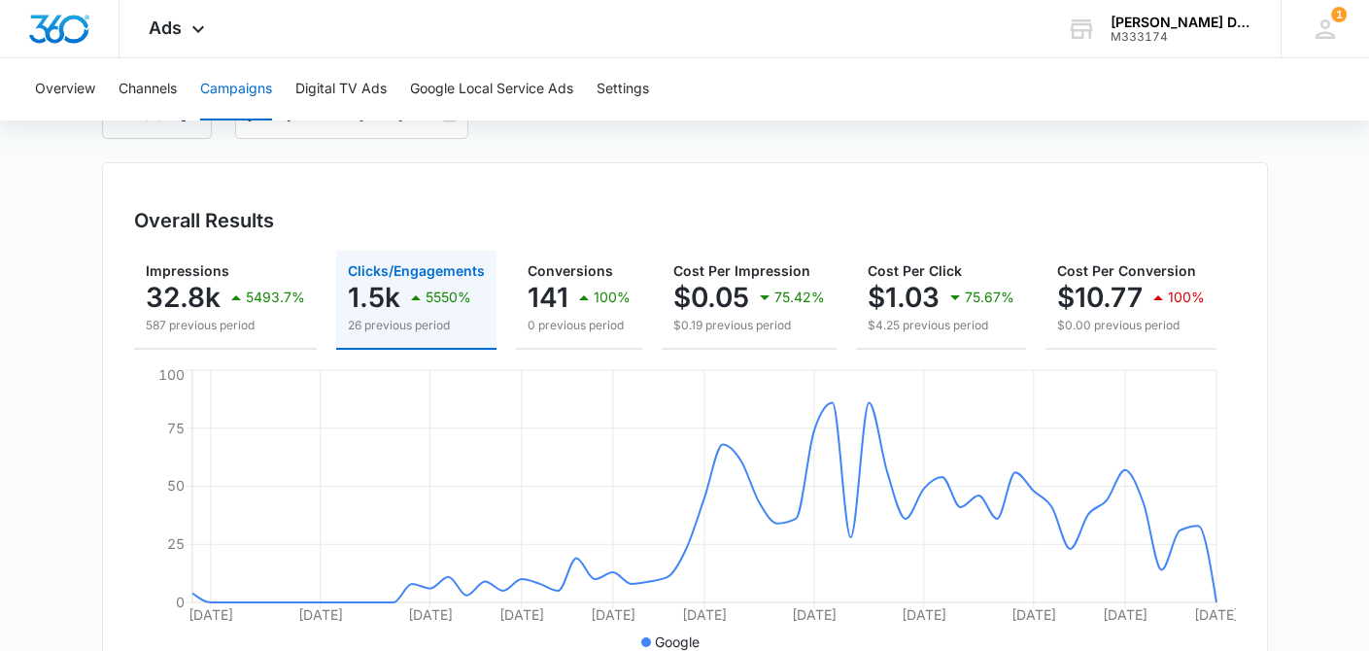
scroll to position [0, 0]
